Goal: Navigation & Orientation: Find specific page/section

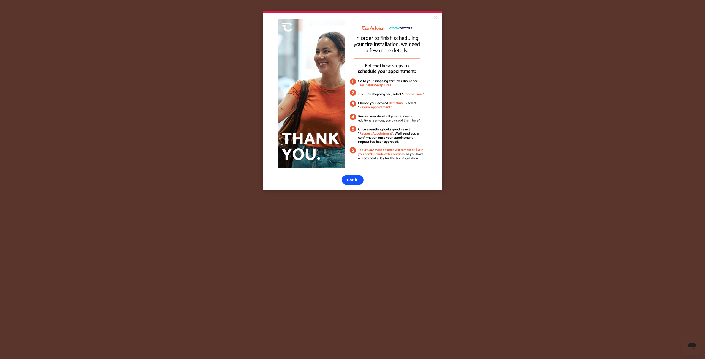
click at [354, 185] on link "Got it!" at bounding box center [353, 180] width 22 height 10
